Goal: Navigation & Orientation: Go to known website

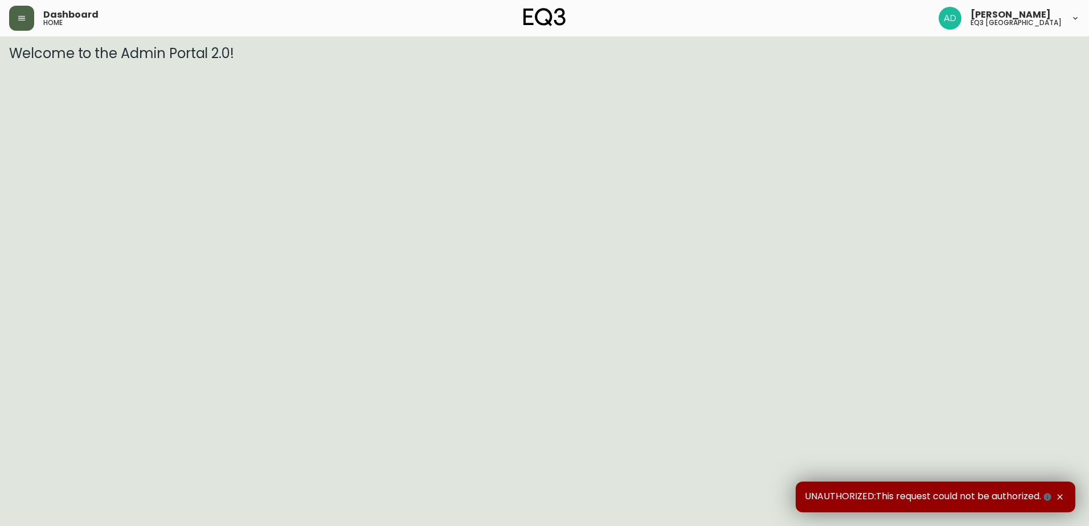
click at [30, 16] on button "button" at bounding box center [21, 18] width 25 height 25
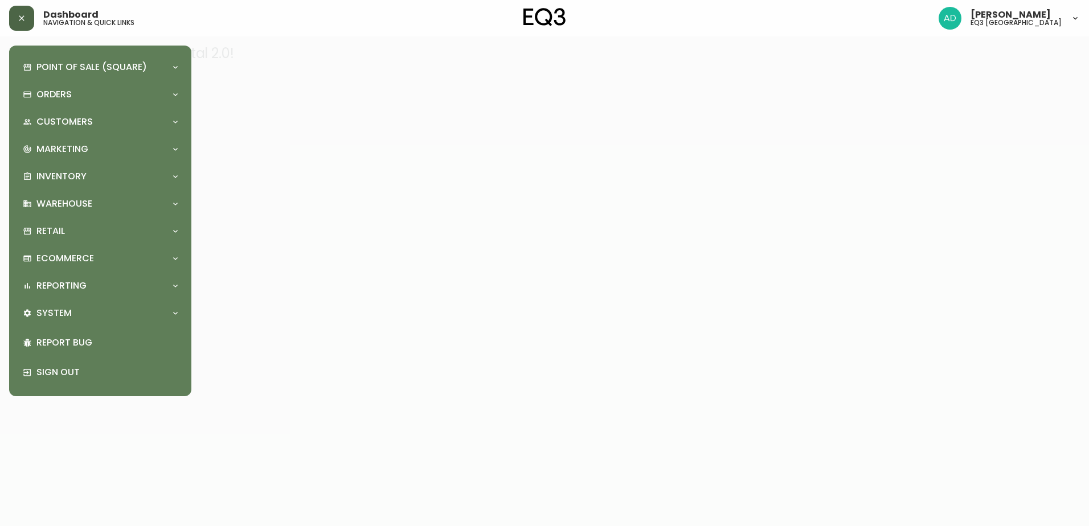
click at [22, 14] on icon "button" at bounding box center [21, 18] width 9 height 9
